Goal: Transaction & Acquisition: Purchase product/service

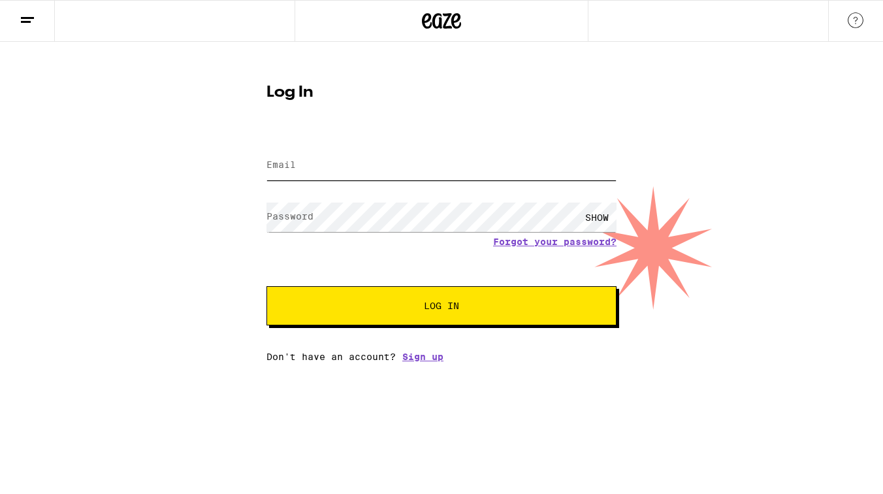
type input "[EMAIL_ADDRESS][DOMAIN_NAME]"
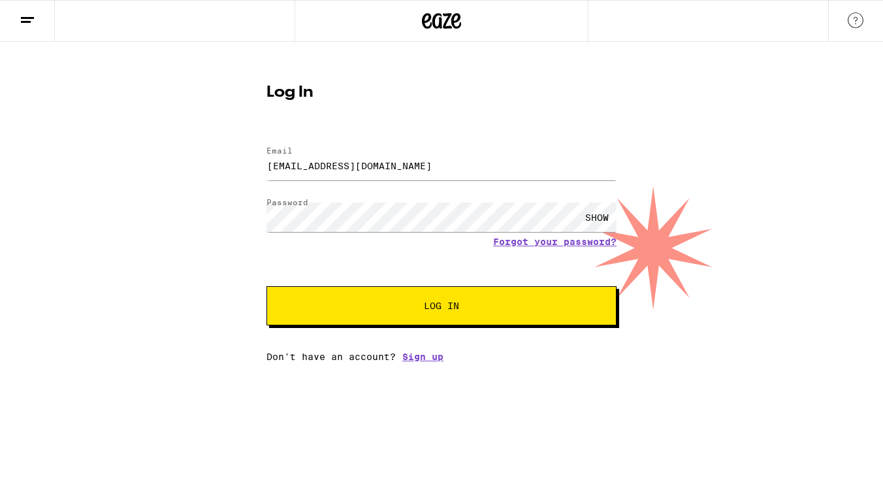
click at [421, 315] on button "Log In" at bounding box center [441, 305] width 350 height 39
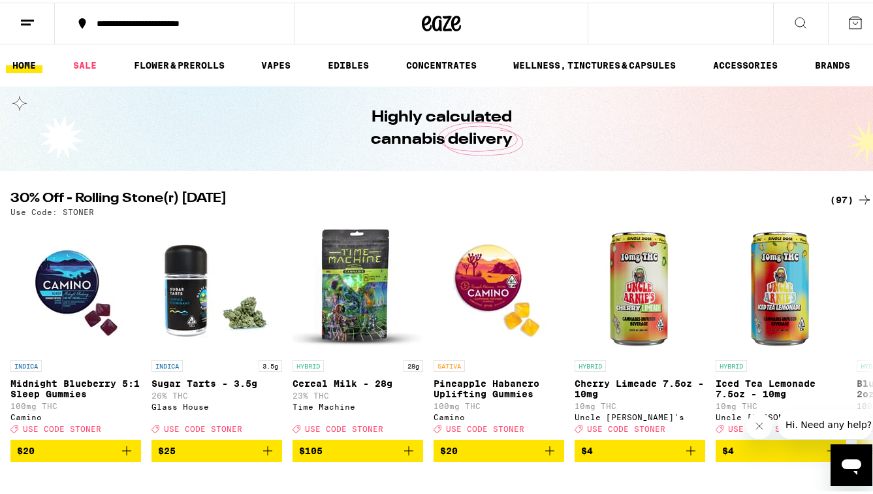
click at [227, 25] on div "**********" at bounding box center [181, 20] width 182 height 9
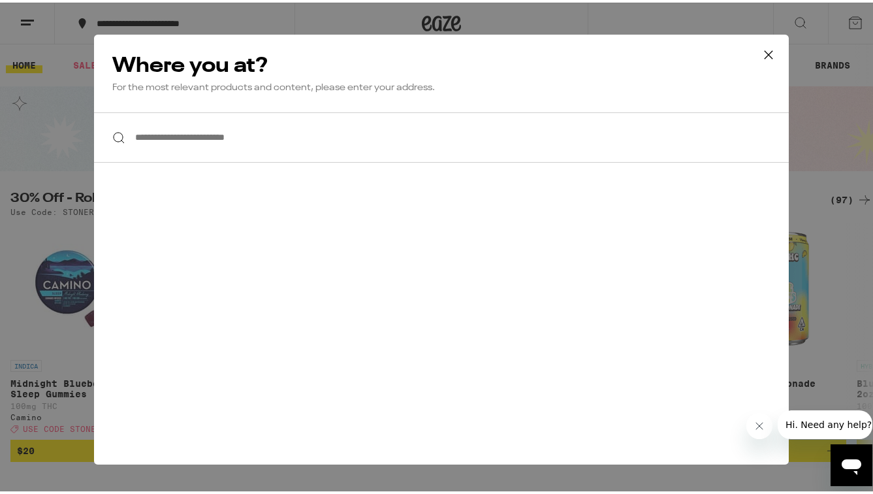
click at [218, 138] on input "**********" at bounding box center [441, 135] width 695 height 50
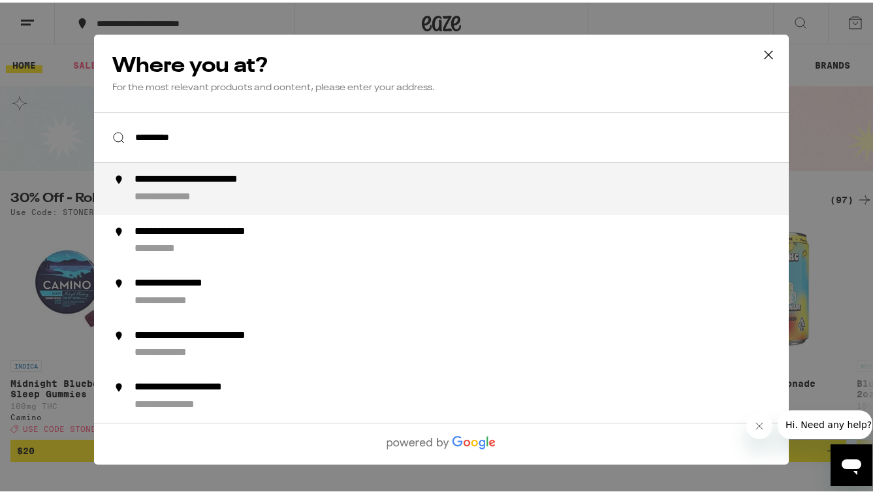
click at [246, 186] on div "**********" at bounding box center [468, 185] width 666 height 31
type input "**********"
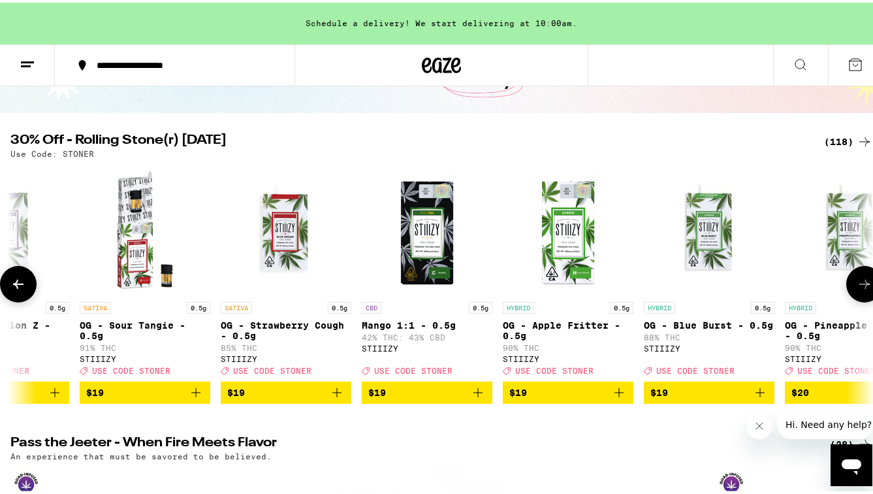
scroll to position [0, 4077]
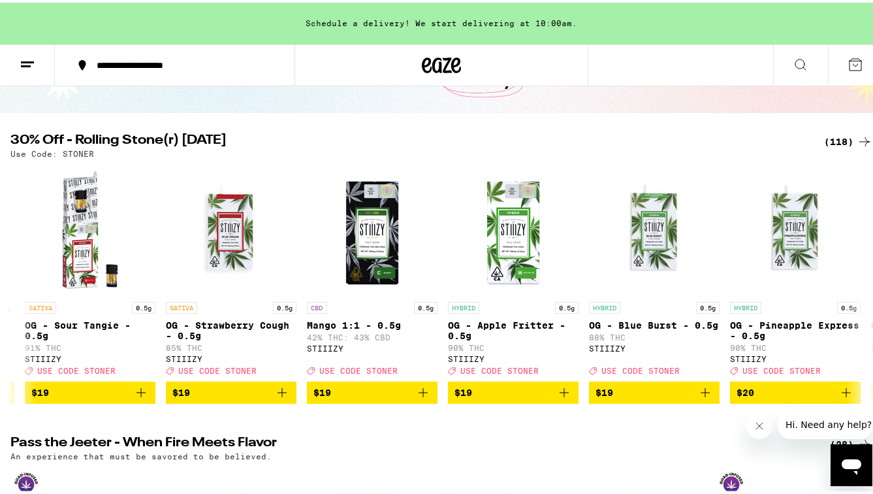
click at [25, 68] on icon at bounding box center [28, 62] width 16 height 16
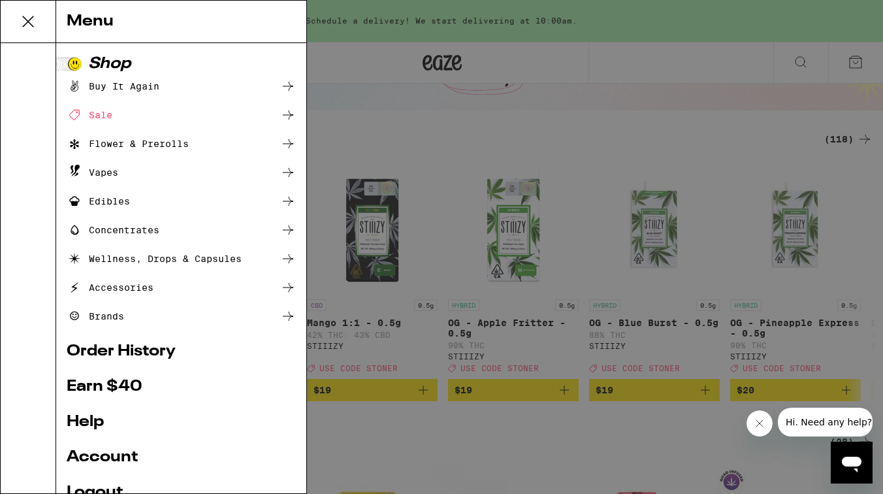
click at [121, 142] on div "Flower & Prerolls" at bounding box center [128, 144] width 122 height 16
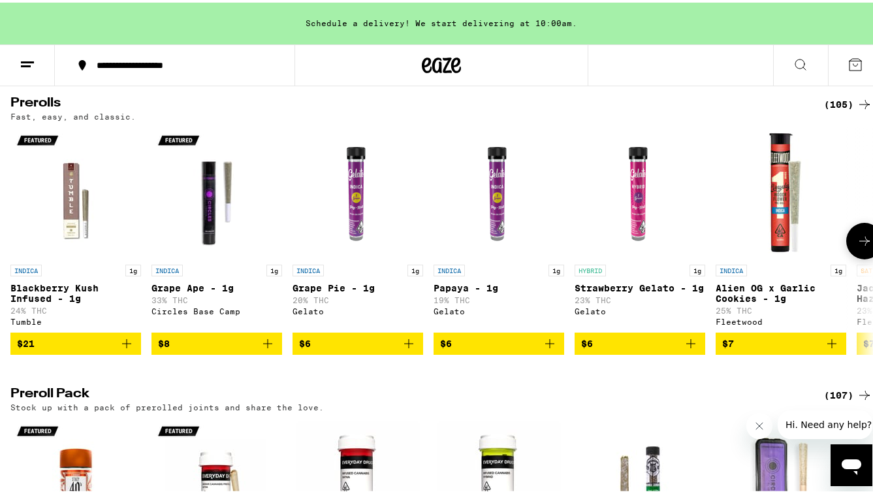
click at [684, 349] on icon "Add to bag" at bounding box center [691, 341] width 16 height 16
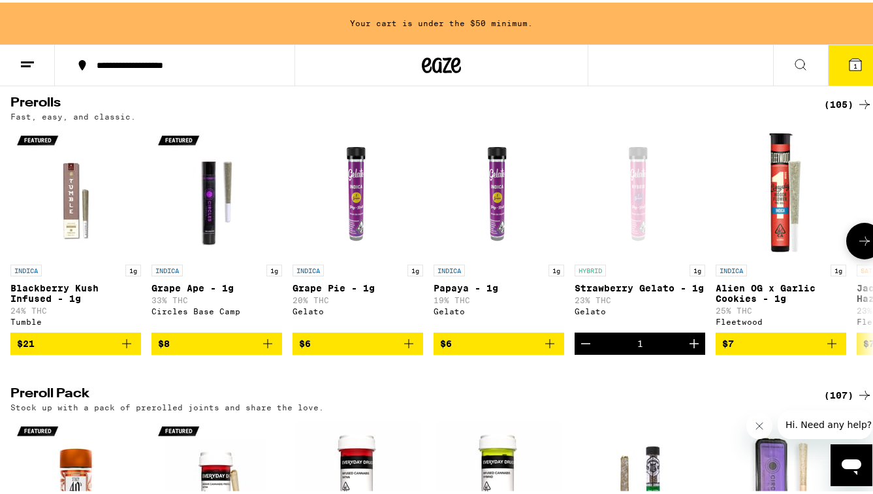
click at [231, 349] on span "$8" at bounding box center [217, 341] width 118 height 16
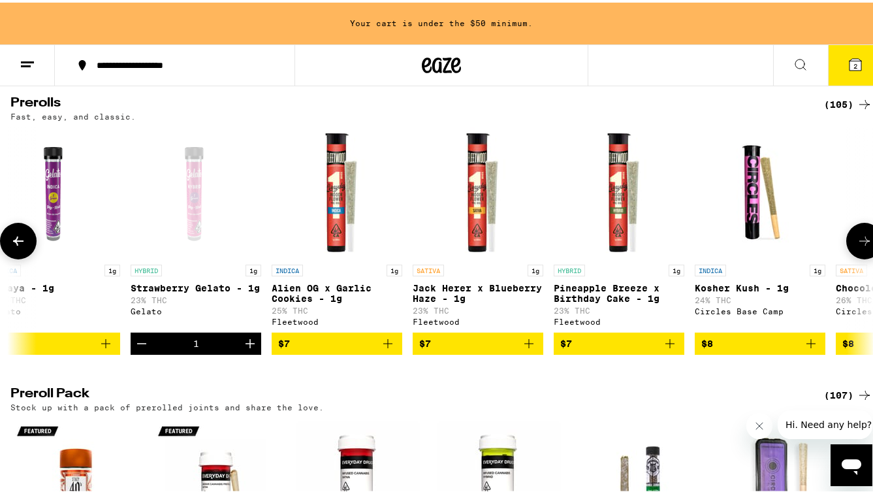
scroll to position [0, 447]
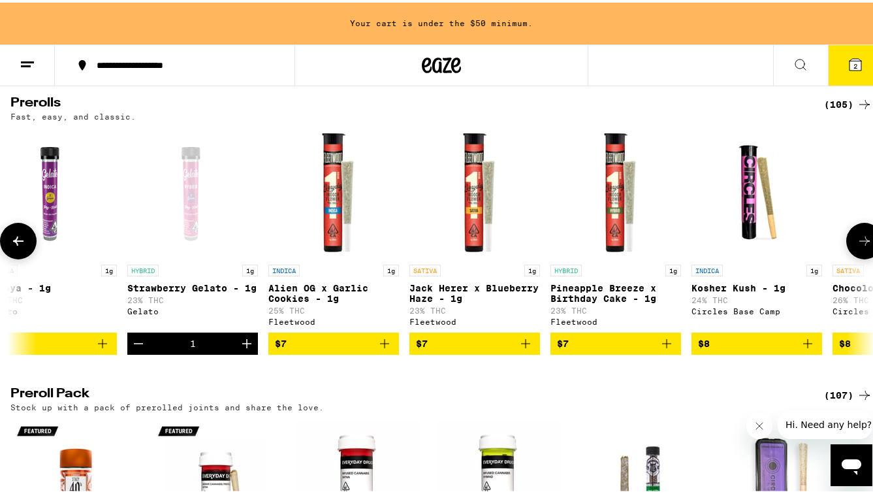
click at [609, 349] on span "$7" at bounding box center [616, 341] width 118 height 16
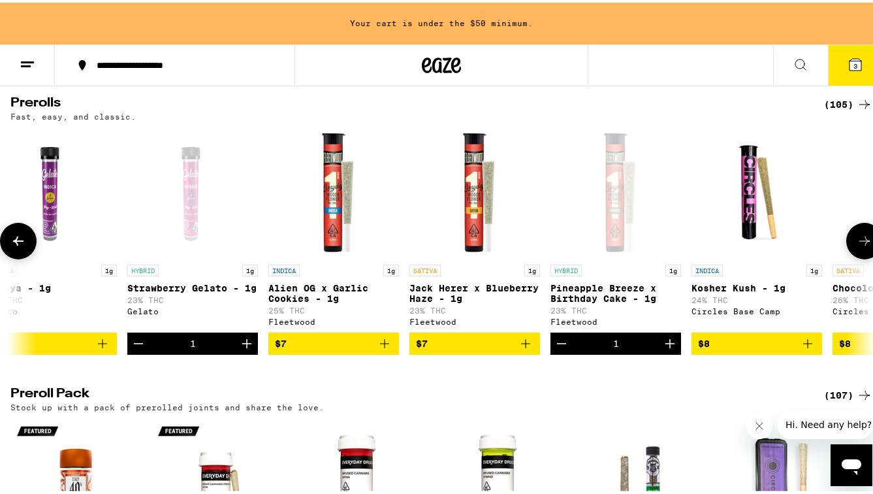
click at [481, 352] on button "$7" at bounding box center [475, 341] width 131 height 22
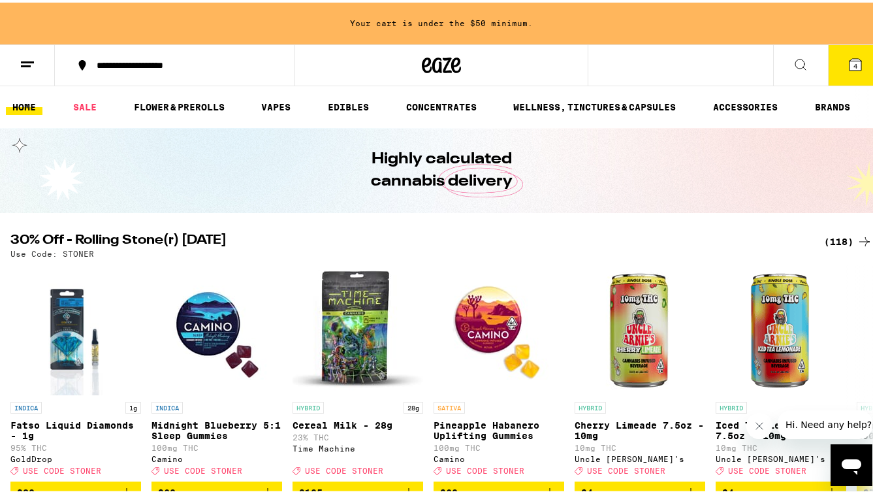
click at [837, 71] on button "4" at bounding box center [855, 62] width 55 height 40
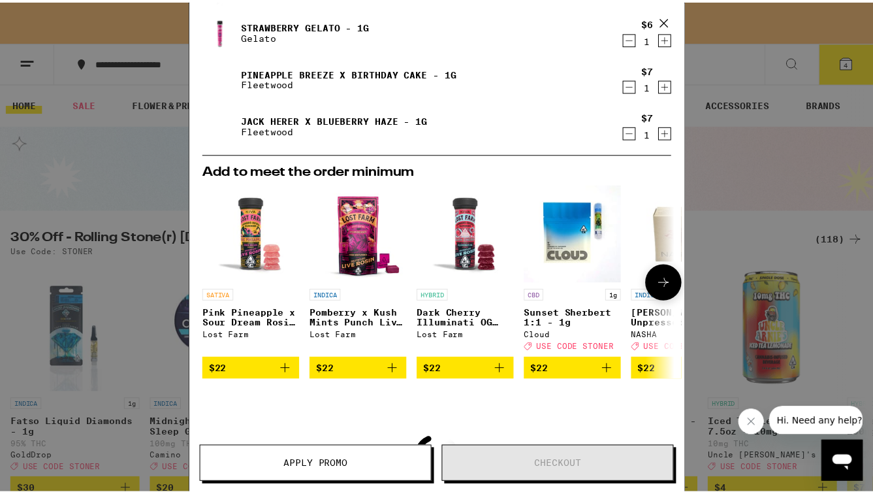
scroll to position [126, 0]
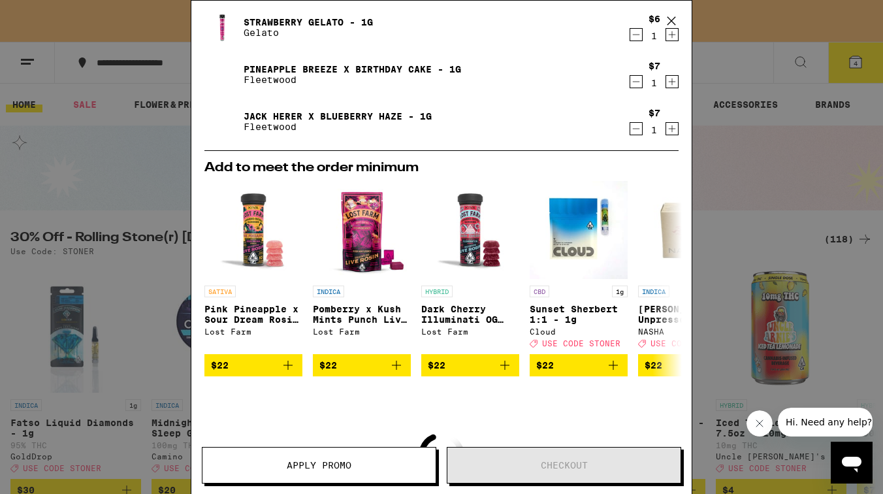
click at [673, 20] on icon at bounding box center [672, 21] width 20 height 20
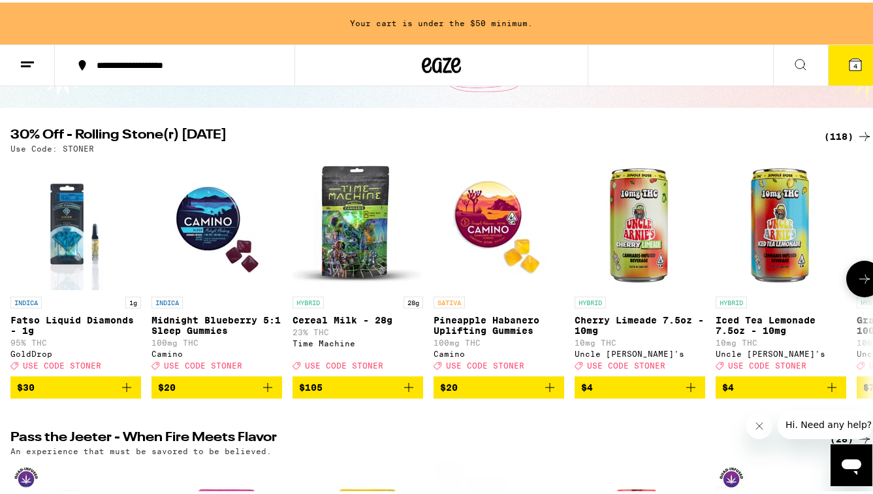
scroll to position [119, 0]
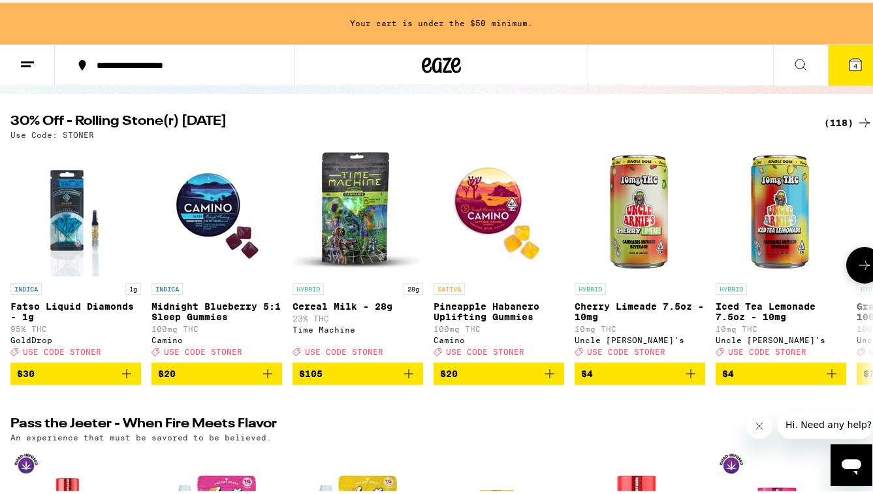
click at [551, 378] on icon "Add to bag" at bounding box center [550, 371] width 16 height 16
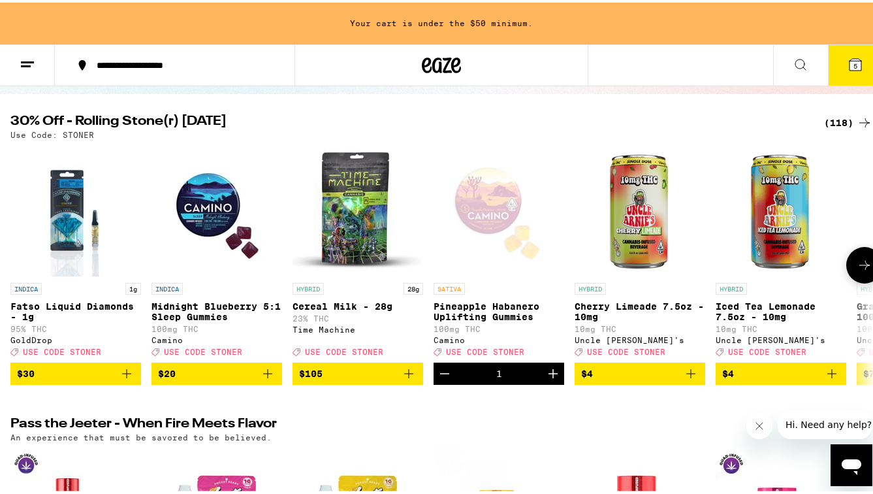
click at [216, 373] on span "$20" at bounding box center [217, 371] width 118 height 16
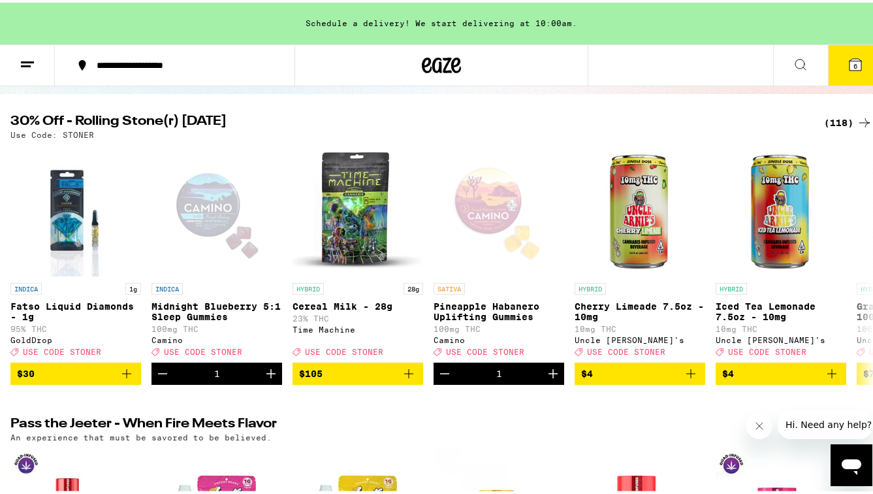
click at [835, 63] on button "6" at bounding box center [855, 62] width 55 height 40
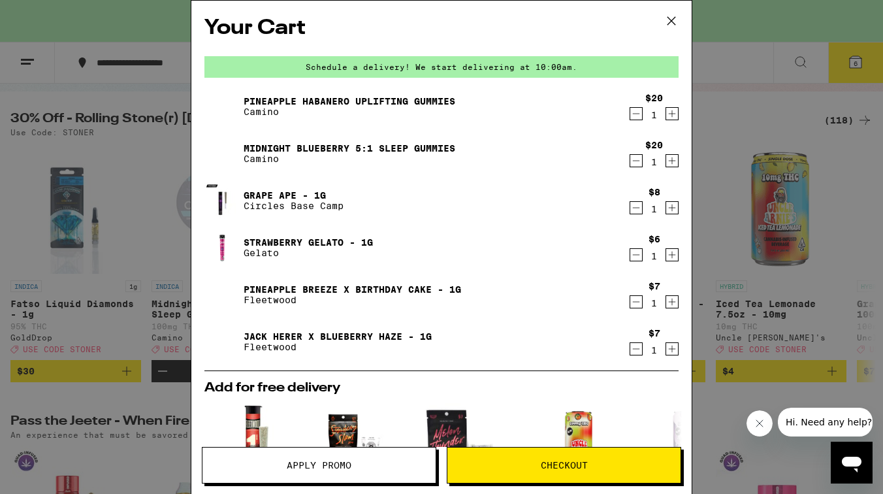
click at [671, 22] on icon at bounding box center [672, 21] width 20 height 20
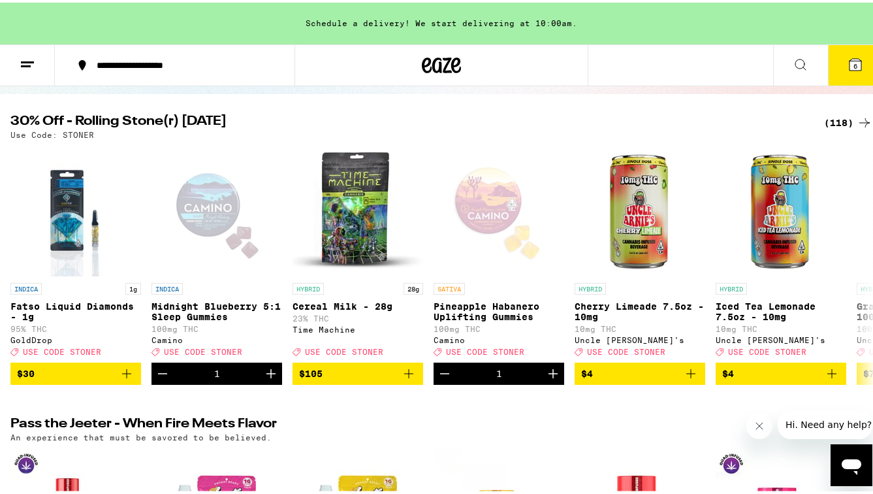
click at [848, 69] on icon at bounding box center [856, 62] width 16 height 16
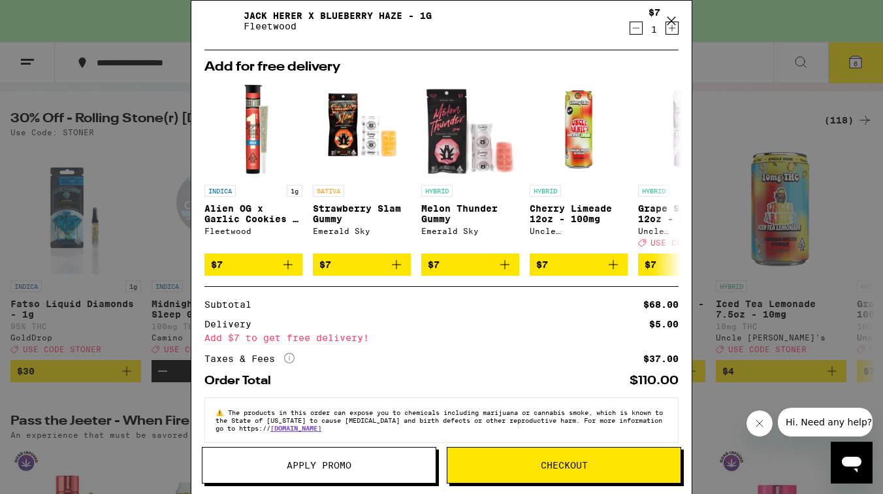
scroll to position [342, 0]
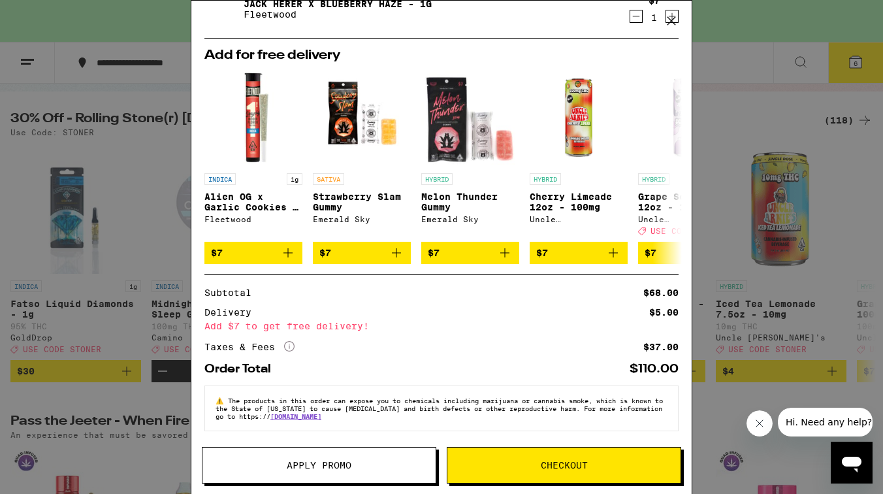
click at [577, 470] on span "Checkout" at bounding box center [564, 464] width 47 height 9
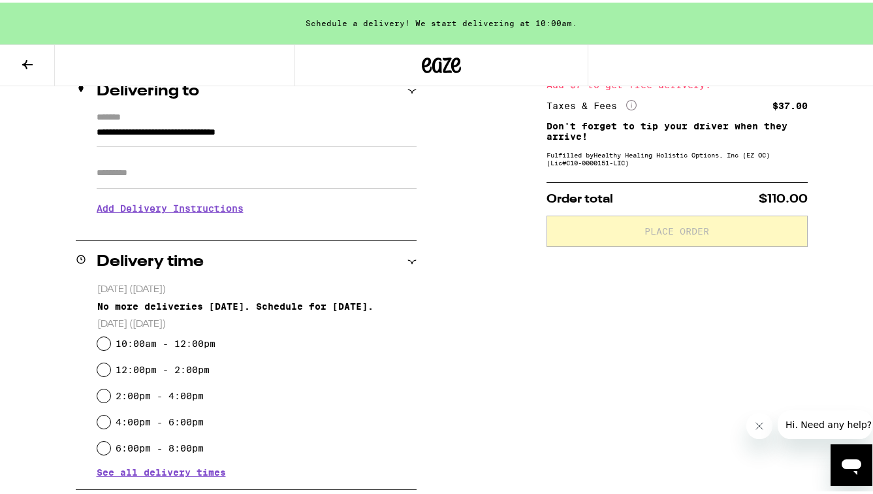
scroll to position [193, 0]
